Goal: Information Seeking & Learning: Learn about a topic

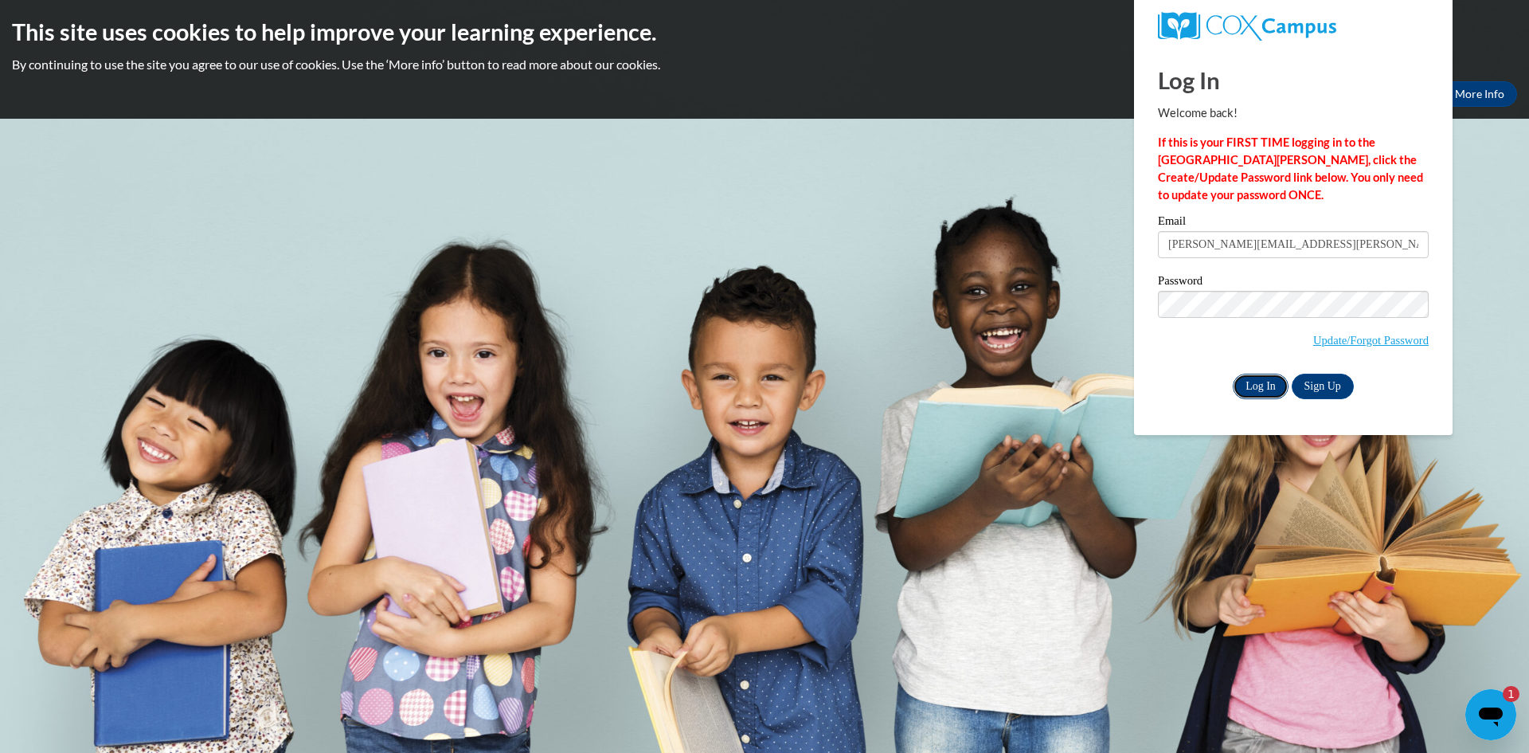
drag, startPoint x: 1258, startPoint y: 387, endPoint x: 1244, endPoint y: 373, distance: 19.7
click at [1253, 383] on input "Log In" at bounding box center [1261, 385] width 56 height 25
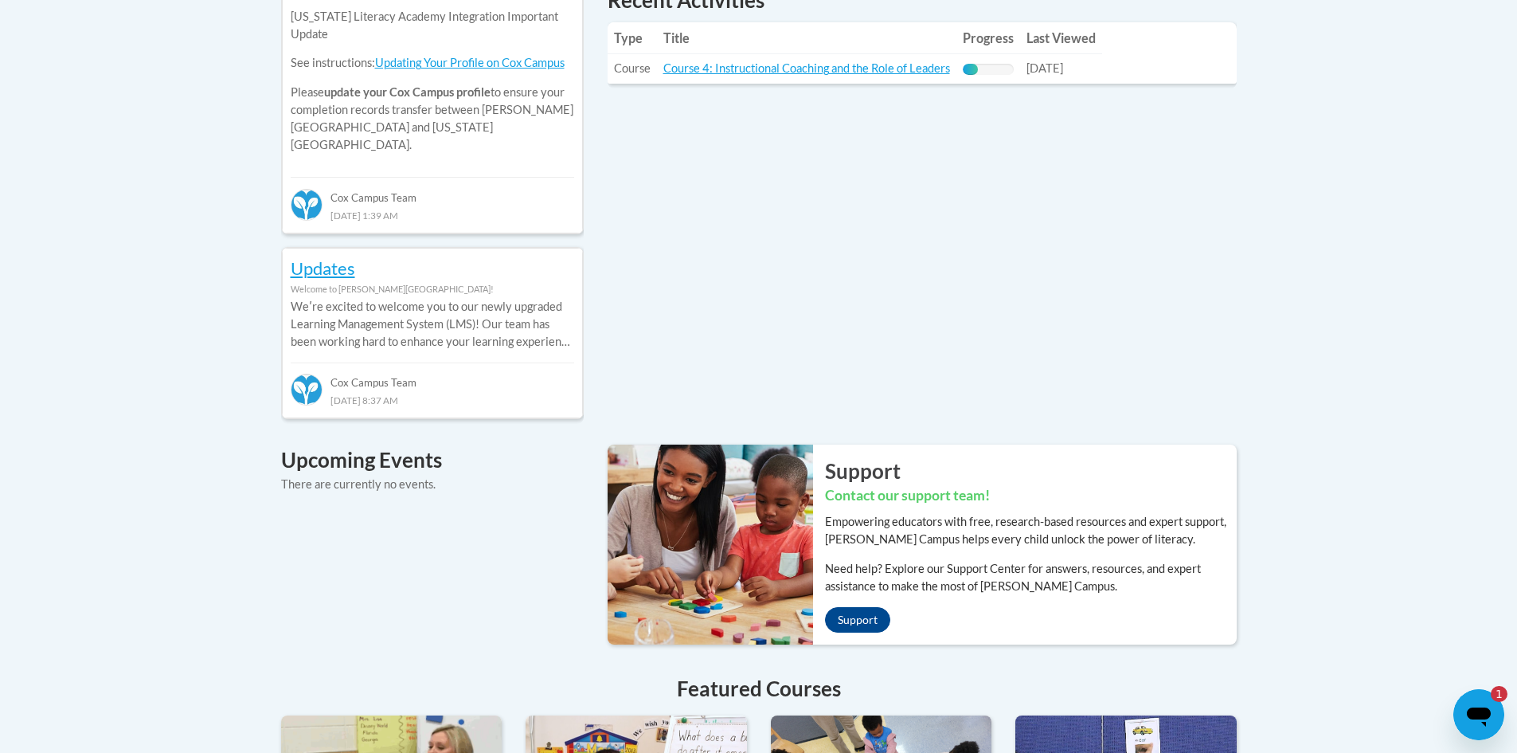
scroll to position [319, 0]
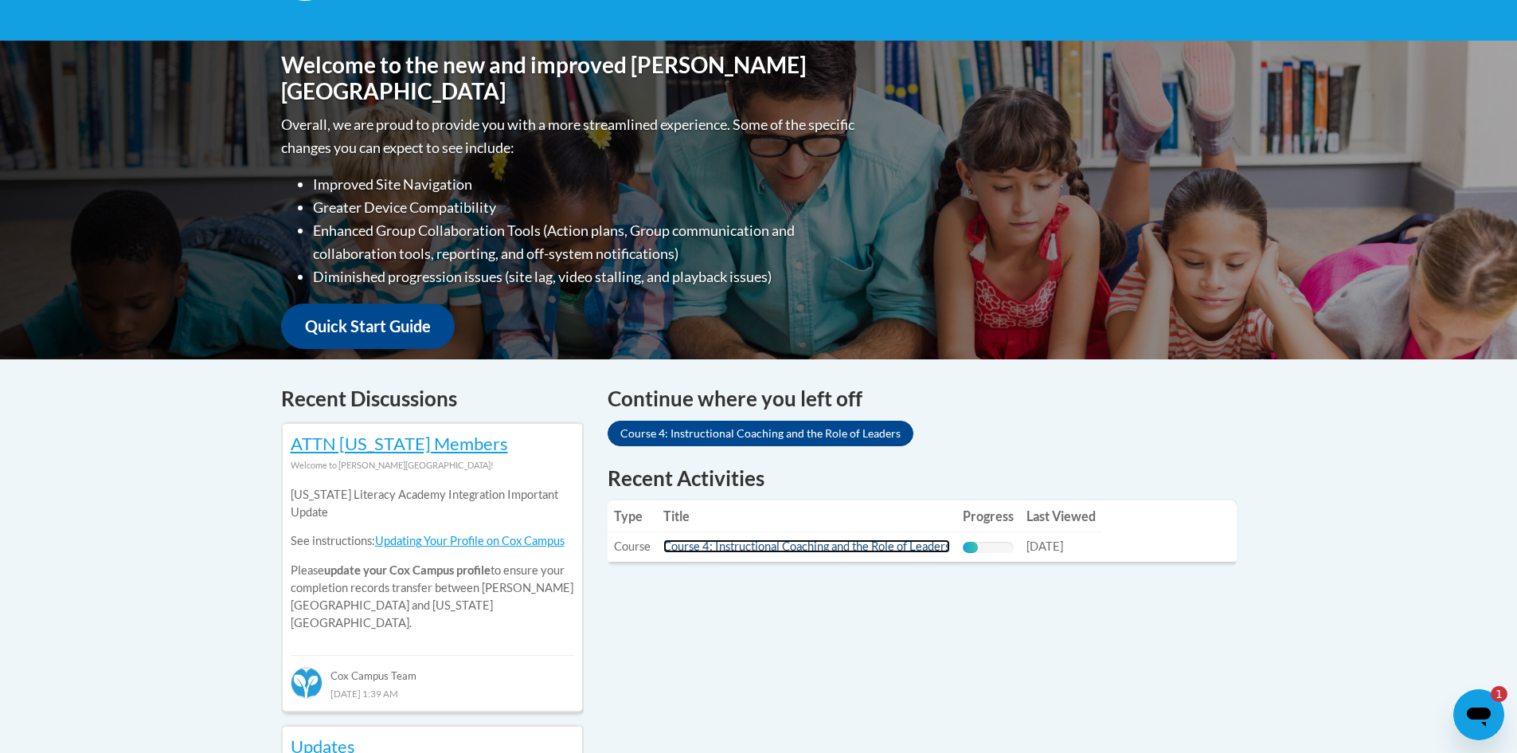
click at [843, 546] on link "Course 4: Instructional Coaching and the Role of Leaders" at bounding box center [806, 546] width 287 height 14
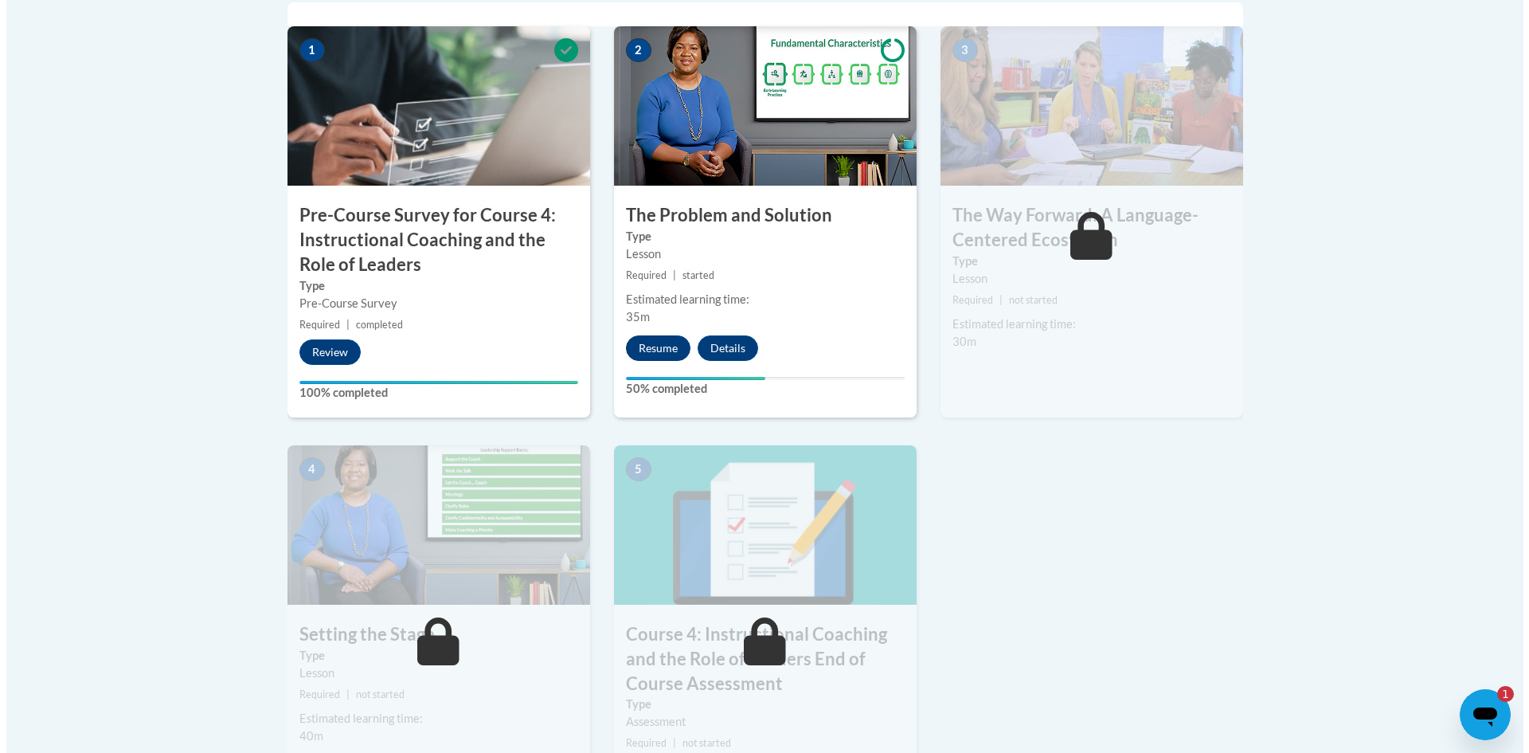
scroll to position [557, 0]
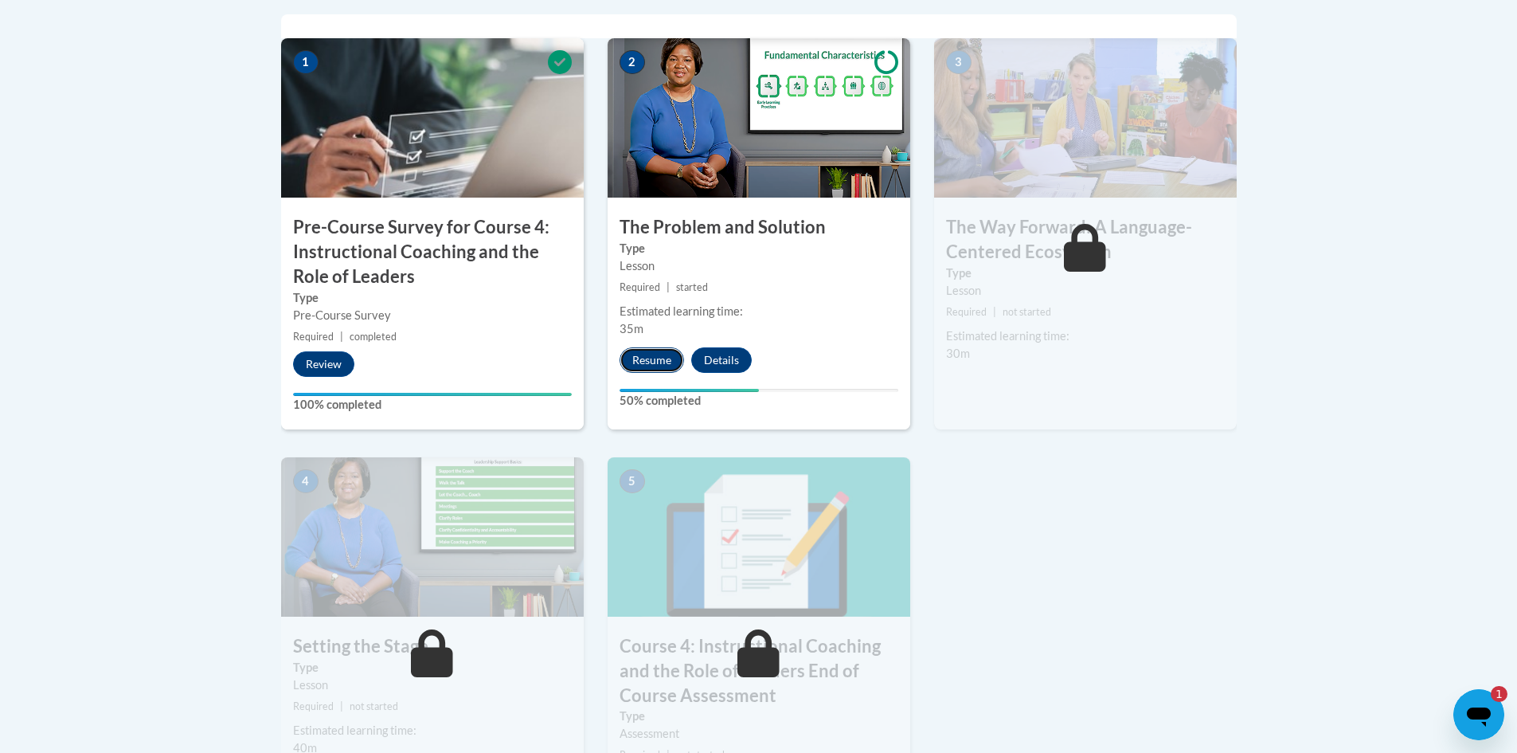
click at [662, 362] on button "Resume" at bounding box center [652, 359] width 65 height 25
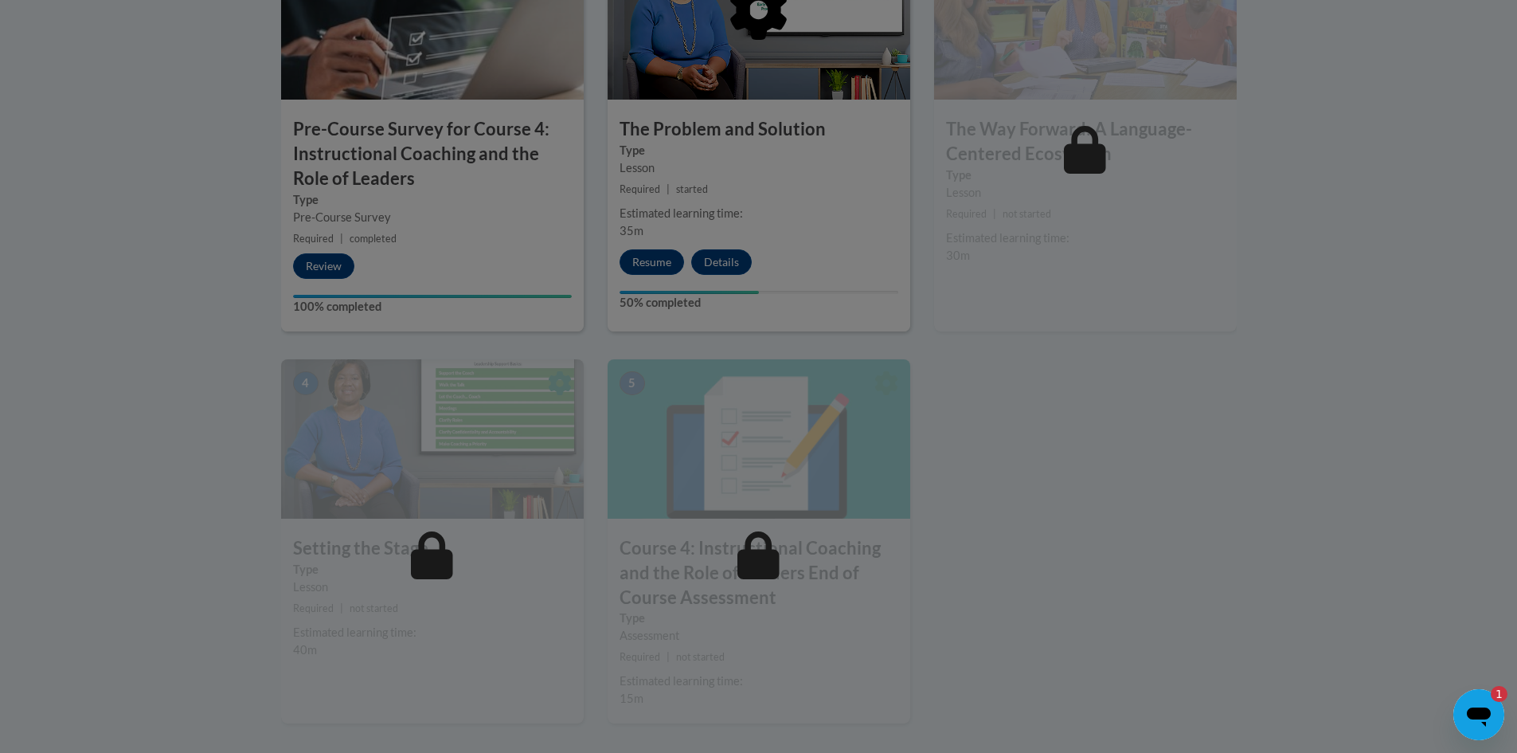
scroll to position [768, 0]
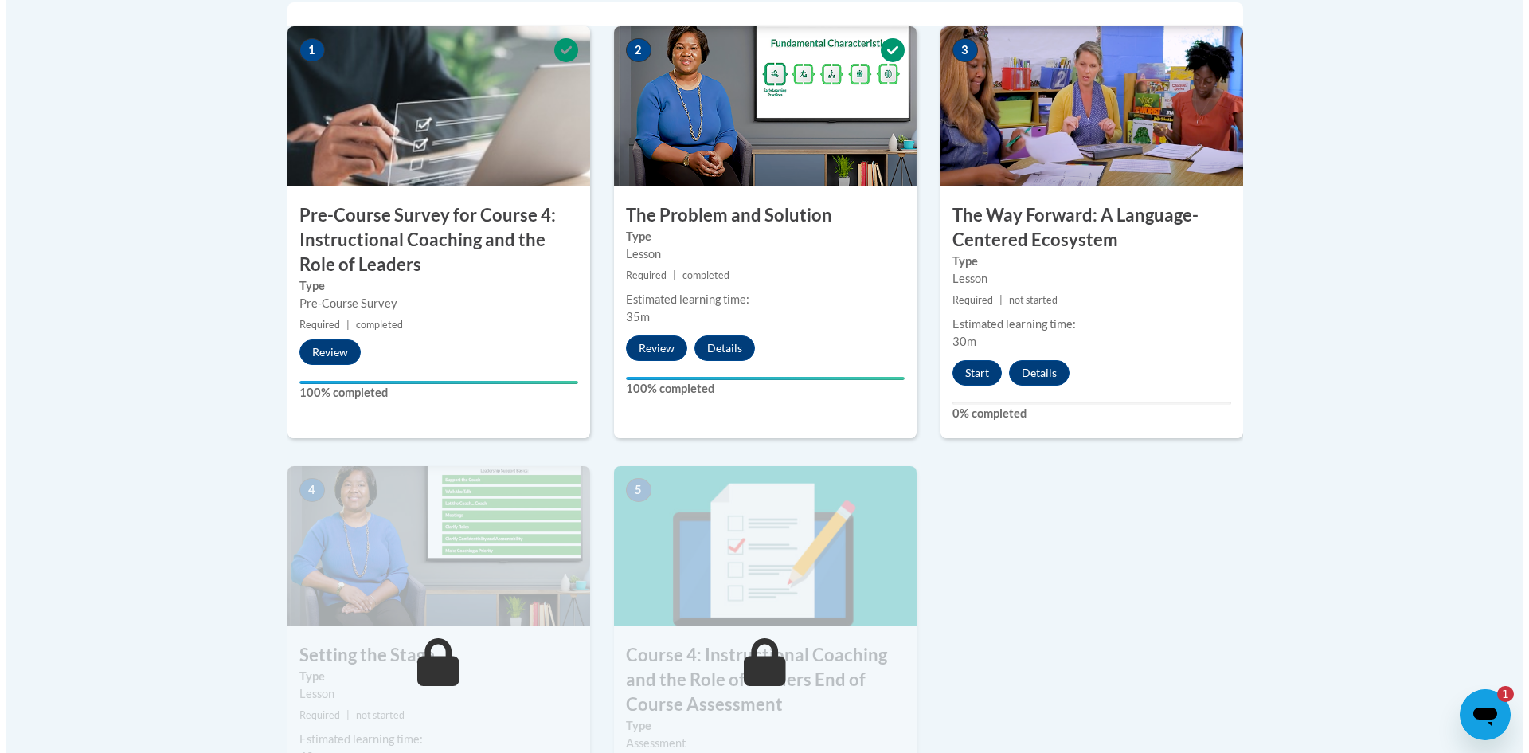
scroll to position [557, 0]
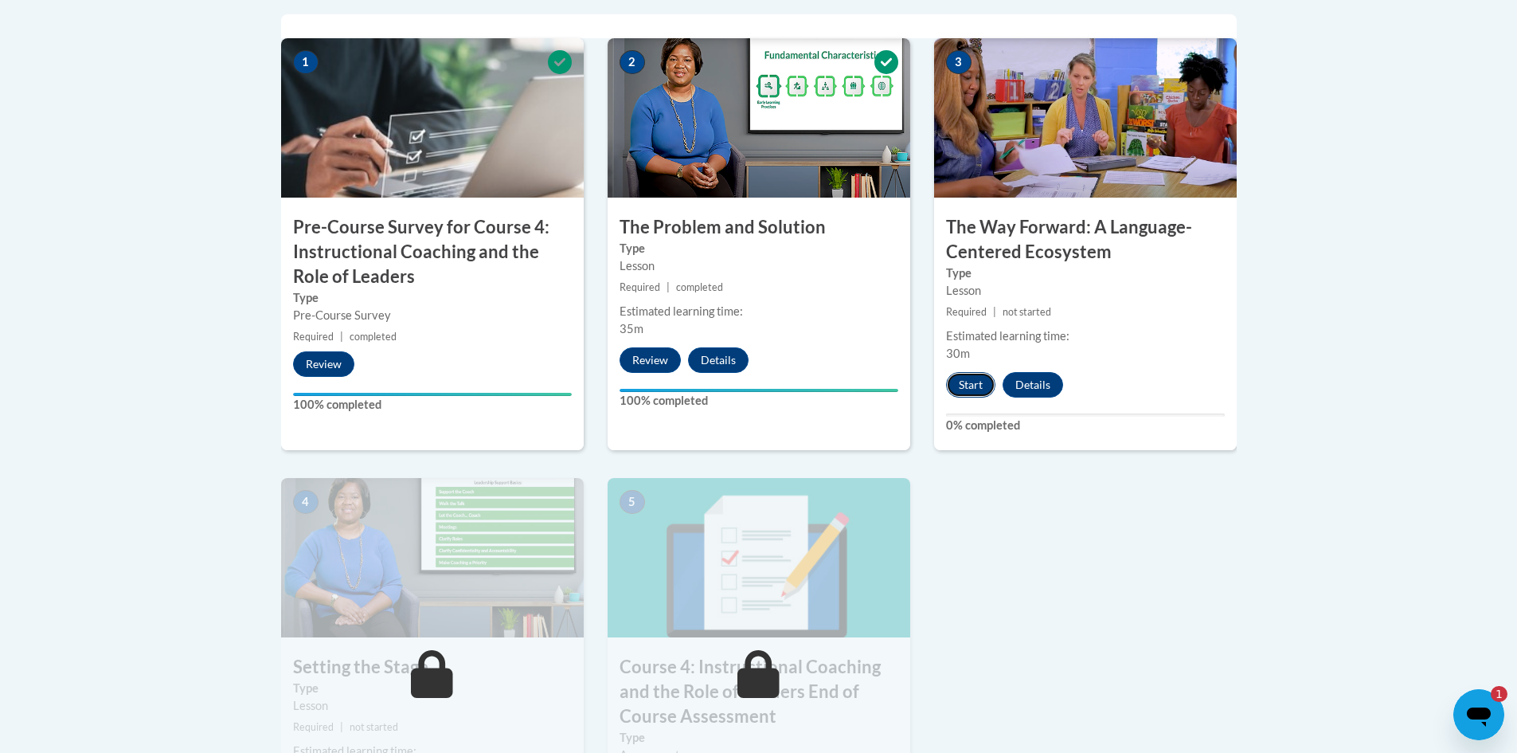
click at [964, 387] on button "Start" at bounding box center [970, 384] width 49 height 25
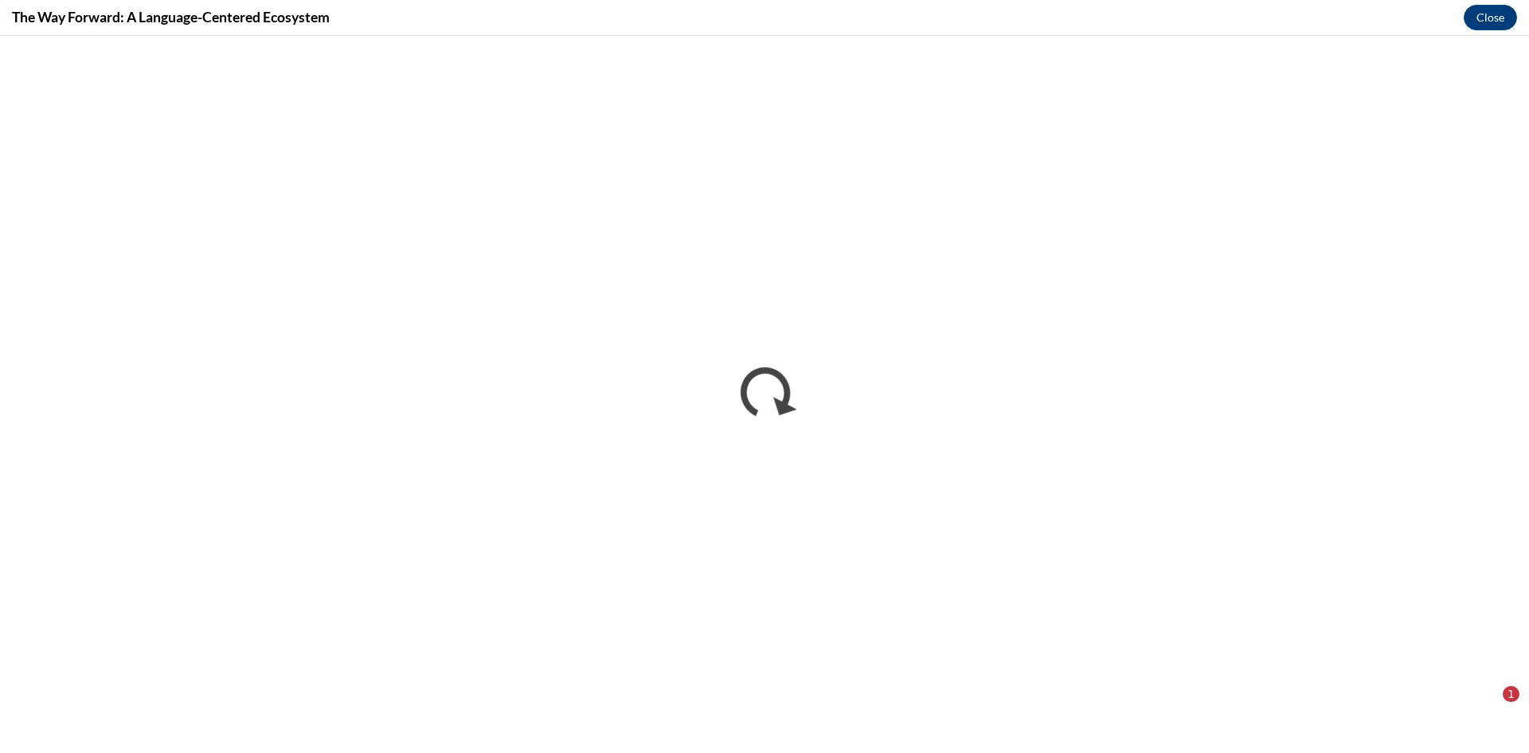
scroll to position [0, 0]
